Goal: Transaction & Acquisition: Purchase product/service

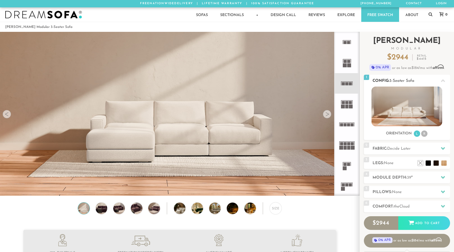
click at [424, 130] on div "Orientation L R" at bounding box center [407, 133] width 86 height 7
click at [425, 132] on li "R" at bounding box center [424, 133] width 6 height 6
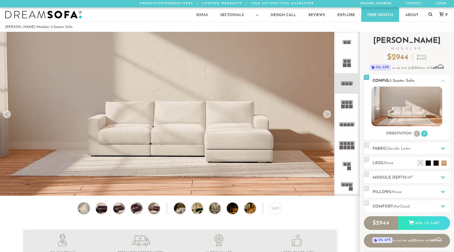
click at [413, 133] on div "Orientation L R" at bounding box center [407, 133] width 86 height 7
click at [414, 131] on ul "L R" at bounding box center [421, 133] width 15 height 7
click at [347, 192] on icon at bounding box center [347, 186] width 21 height 21
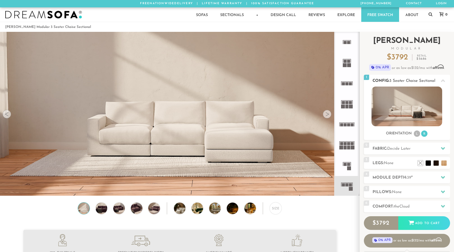
click at [418, 134] on li "L" at bounding box center [417, 133] width 6 height 6
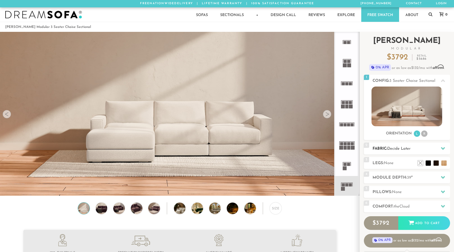
click at [417, 150] on h2 "Fabric: Decide Later" at bounding box center [412, 149] width 78 height 6
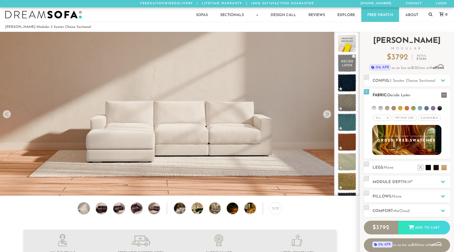
click at [415, 110] on ul at bounding box center [407, 107] width 75 height 10
click at [414, 109] on li at bounding box center [413, 108] width 4 height 4
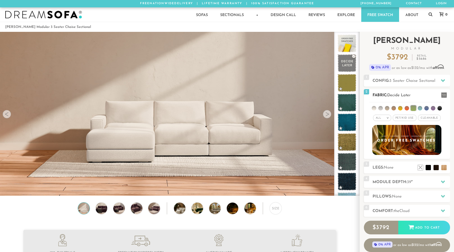
click at [387, 120] on div "All >" at bounding box center [382, 118] width 18 height 6
click at [383, 162] on li "Luxury" at bounding box center [382, 162] width 18 height 7
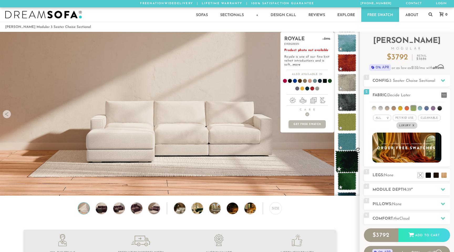
scroll to position [135, 0]
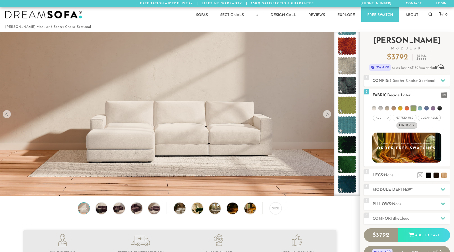
click at [414, 125] on em "x" at bounding box center [414, 125] width 2 height 3
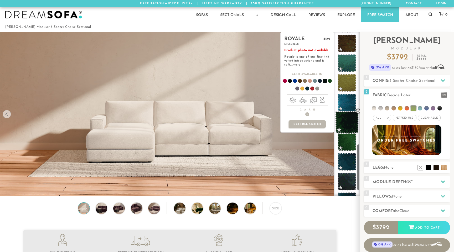
scroll to position [391, 0]
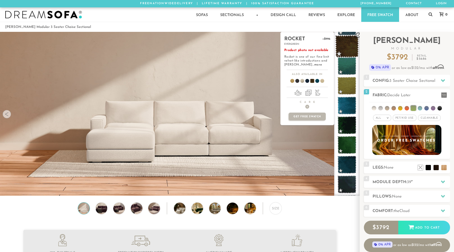
click at [353, 47] on span at bounding box center [346, 46] width 23 height 22
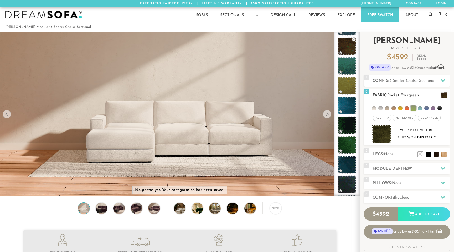
click at [380, 131] on img at bounding box center [381, 134] width 19 height 19
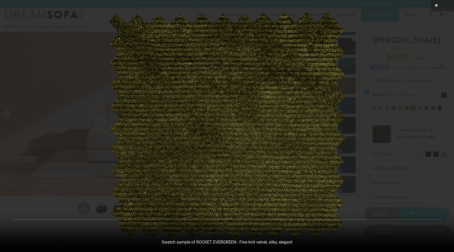
click at [388, 89] on div at bounding box center [227, 126] width 454 height 252
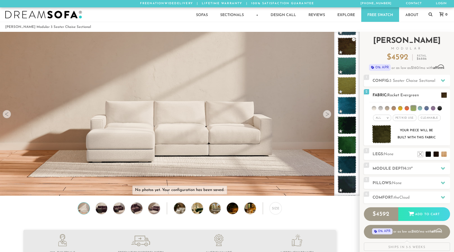
click at [380, 136] on img at bounding box center [381, 134] width 19 height 19
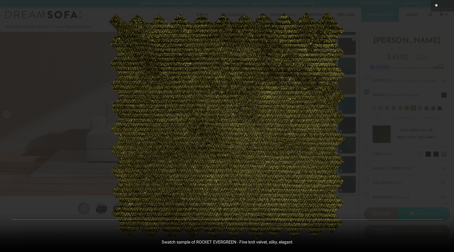
click at [389, 105] on div at bounding box center [227, 126] width 454 height 252
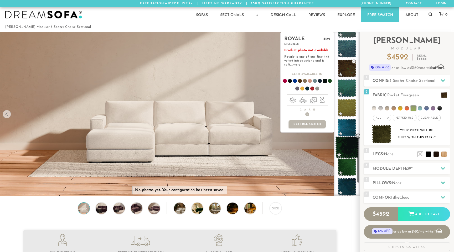
scroll to position [367, 0]
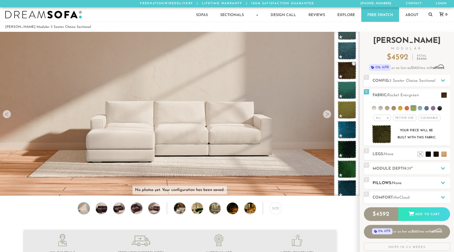
click at [398, 184] on span "None" at bounding box center [397, 183] width 10 height 4
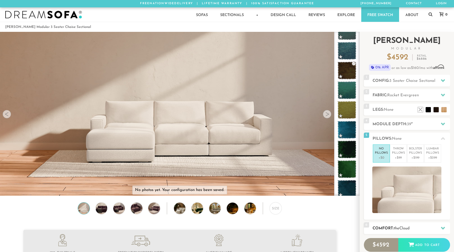
click at [400, 226] on h2 "Comfort: the Cloud" at bounding box center [412, 228] width 78 height 6
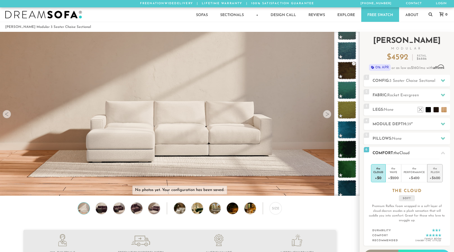
click at [438, 174] on div "+$600" at bounding box center [435, 178] width 11 height 8
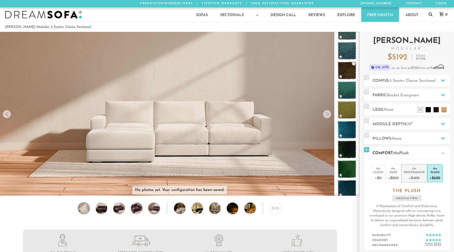
click at [420, 176] on div "+$400" at bounding box center [414, 178] width 21 height 8
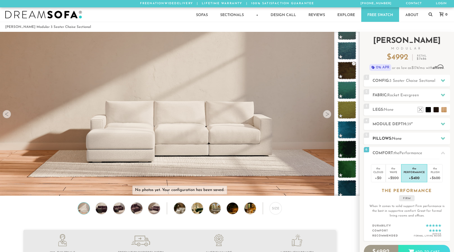
click at [422, 139] on h2 "Pillows: None" at bounding box center [412, 139] width 78 height 6
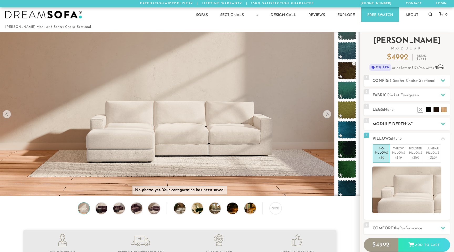
click at [411, 123] on span "39" at bounding box center [409, 124] width 4 height 4
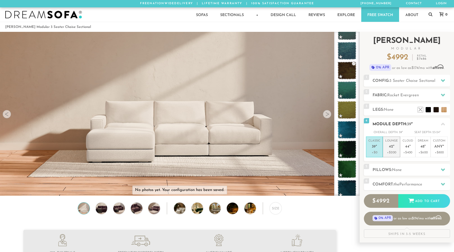
click at [393, 155] on li "Lounge 42 " +$200" at bounding box center [391, 146] width 17 height 21
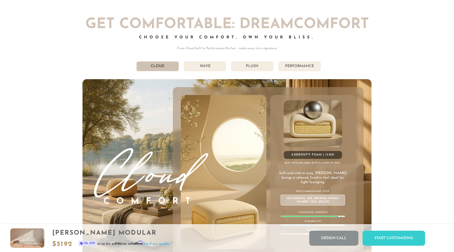
scroll to position [2915, 0]
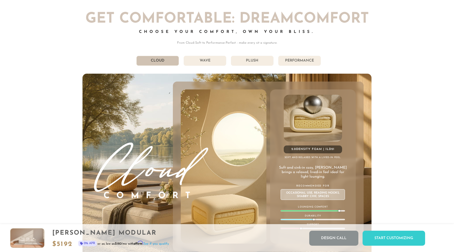
click at [249, 60] on li "Plush" at bounding box center [252, 61] width 43 height 10
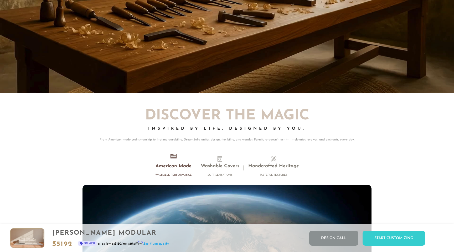
scroll to position [4765, 0]
